Goal: Task Accomplishment & Management: Manage account settings

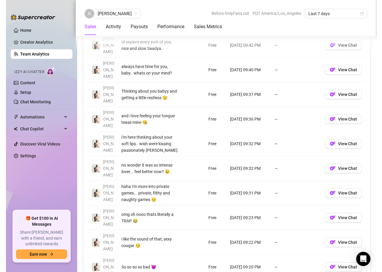
scroll to position [441, 0]
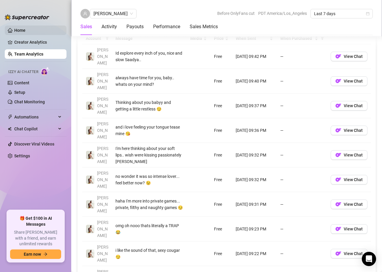
click at [26, 28] on link "Home" at bounding box center [19, 30] width 11 height 5
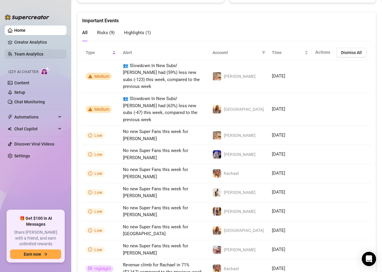
click at [28, 56] on link "Team Analytics" at bounding box center [28, 54] width 29 height 5
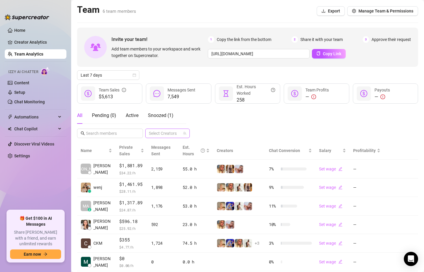
scroll to position [17, 0]
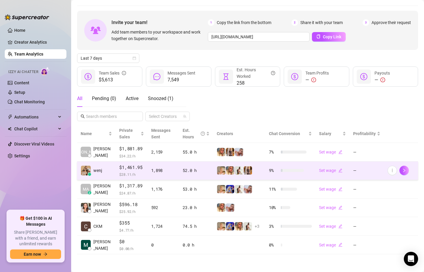
click at [154, 168] on div "1,898" at bounding box center [163, 170] width 25 height 7
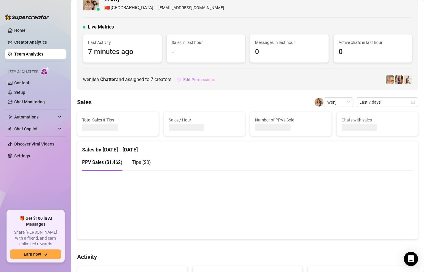
click at [202, 80] on span "Edit Permissions" at bounding box center [199, 79] width 32 height 5
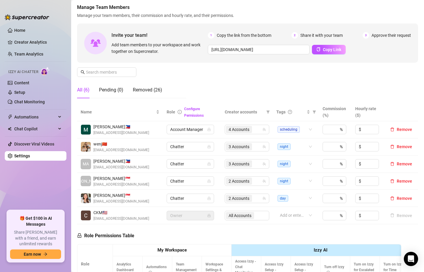
scroll to position [31, 0]
click at [259, 147] on div "3 Accounts" at bounding box center [244, 146] width 36 height 8
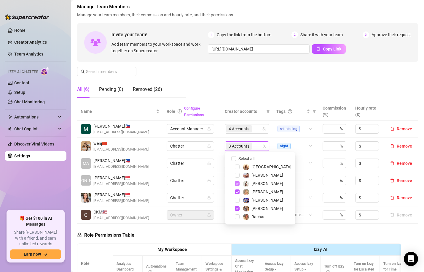
click at [238, 183] on span "Select tree node" at bounding box center [237, 183] width 5 height 5
click at [238, 209] on span "Select tree node" at bounding box center [237, 208] width 5 height 5
click at [238, 192] on span "Select tree node" at bounding box center [237, 191] width 5 height 5
click at [238, 199] on span "Select tree node" at bounding box center [237, 200] width 5 height 5
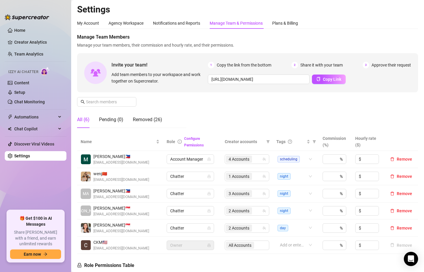
scroll to position [0, 0]
click at [251, 177] on span "1 Accounts" at bounding box center [239, 176] width 26 height 7
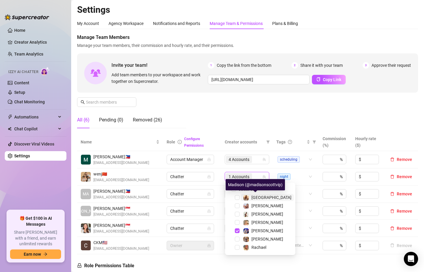
click at [257, 198] on span "[GEOGRAPHIC_DATA]" at bounding box center [272, 197] width 40 height 5
click at [285, 117] on div "Manage Team Members Manage your team members, their commission and hourly rate,…" at bounding box center [247, 83] width 341 height 99
